Goal: Information Seeking & Learning: Learn about a topic

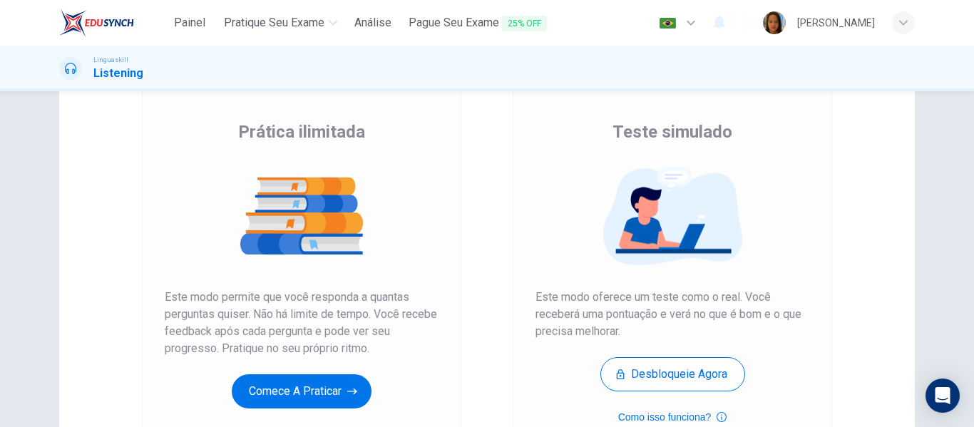
scroll to position [143, 0]
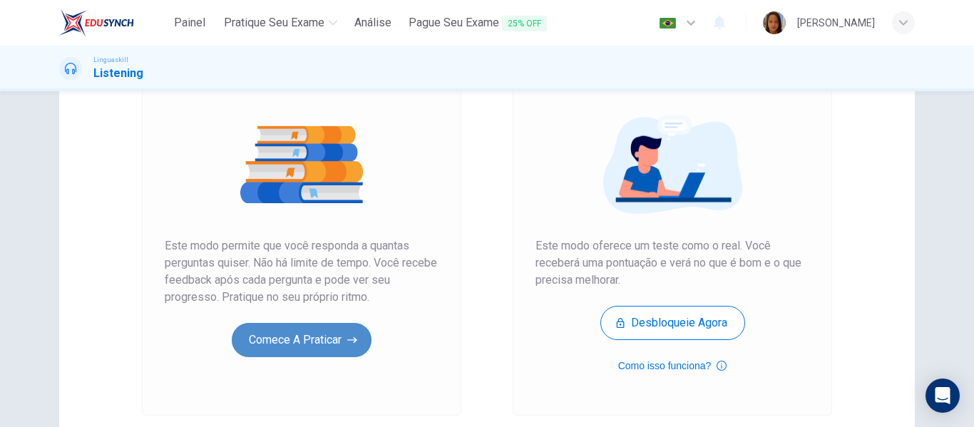
click at [303, 344] on button "Comece a praticar" at bounding box center [302, 340] width 140 height 34
